Goal: Find specific page/section: Find specific page/section

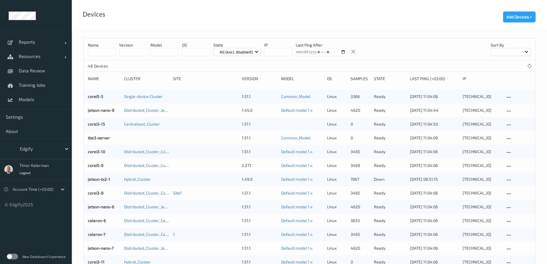
click at [9, 255] on label at bounding box center [12, 257] width 11 height 6
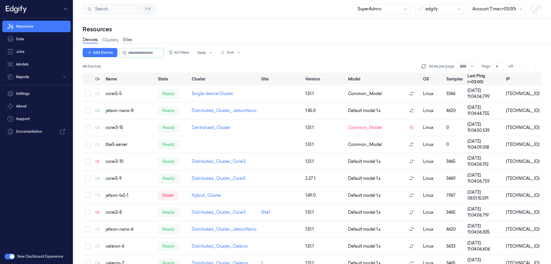
click at [126, 40] on link "Sites" at bounding box center [127, 40] width 9 height 7
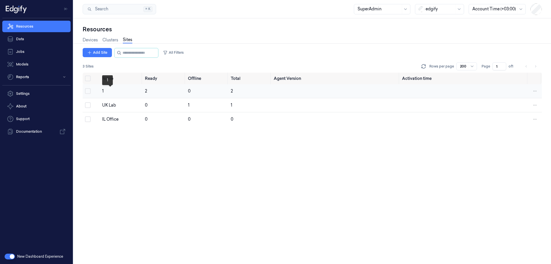
click at [108, 94] on div "1" at bounding box center [121, 91] width 38 height 6
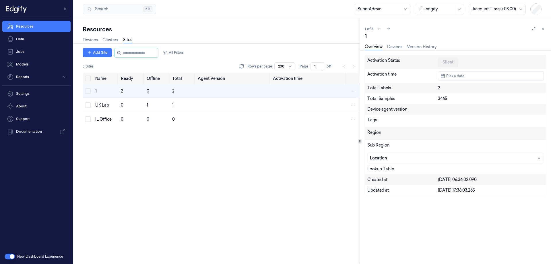
click at [541, 159] on icon "button" at bounding box center [539, 158] width 5 height 5
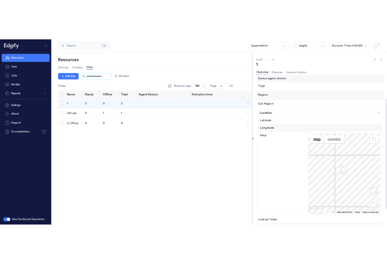
scroll to position [45, 0]
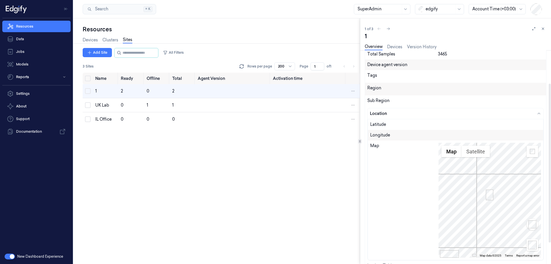
click at [415, 188] on div "Map" at bounding box center [404, 200] width 68 height 115
click at [401, 190] on div "Map" at bounding box center [404, 200] width 68 height 115
click at [308, 40] on div "Devices Clusters Sites" at bounding box center [221, 40] width 277 height 15
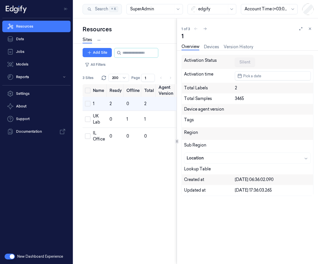
click at [177, 112] on div "Resources Devices Clusters Sites Add Site All Filters 3 Sites Rows per page 200…" at bounding box center [196, 141] width 245 height 246
click at [310, 29] on icon at bounding box center [310, 29] width 4 height 4
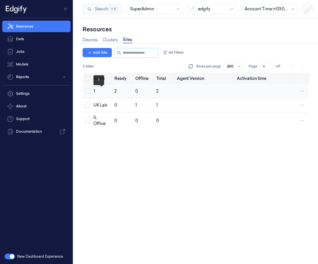
click at [100, 93] on div "1" at bounding box center [102, 91] width 16 height 6
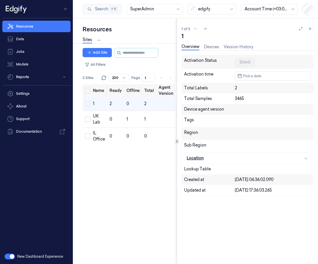
click at [308, 156] on icon "button" at bounding box center [306, 158] width 5 height 5
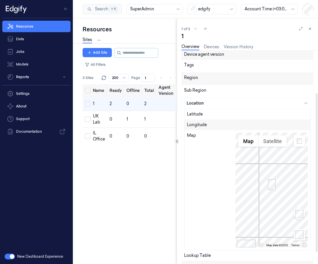
scroll to position [57, 0]
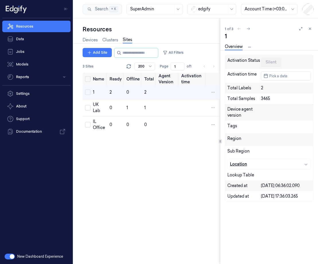
click at [308, 163] on icon "button" at bounding box center [306, 164] width 5 height 5
click at [305, 163] on icon "button" at bounding box center [306, 164] width 5 height 5
